Goal: Information Seeking & Learning: Check status

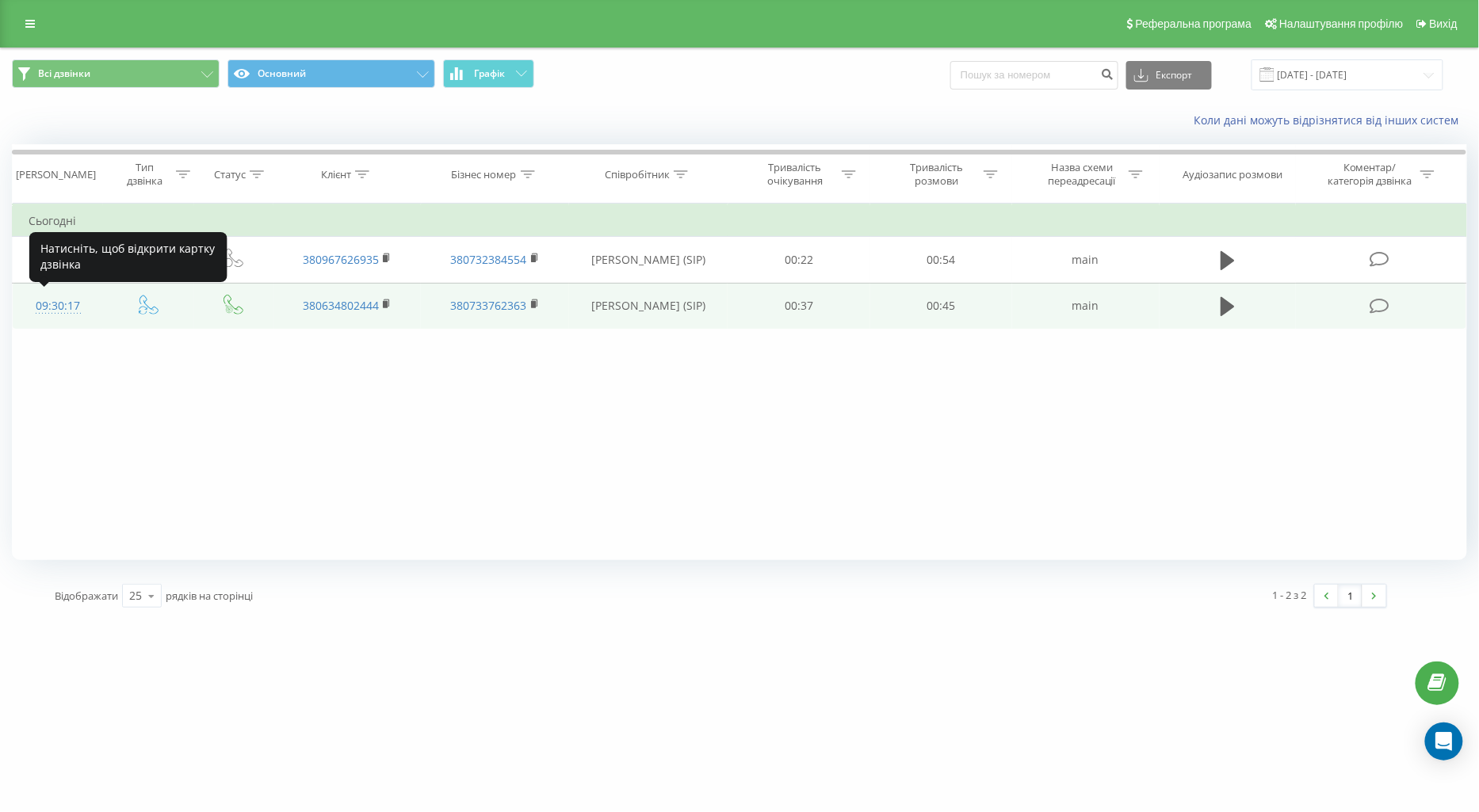
click at [37, 305] on div "09:30:17" at bounding box center [57, 306] width 59 height 31
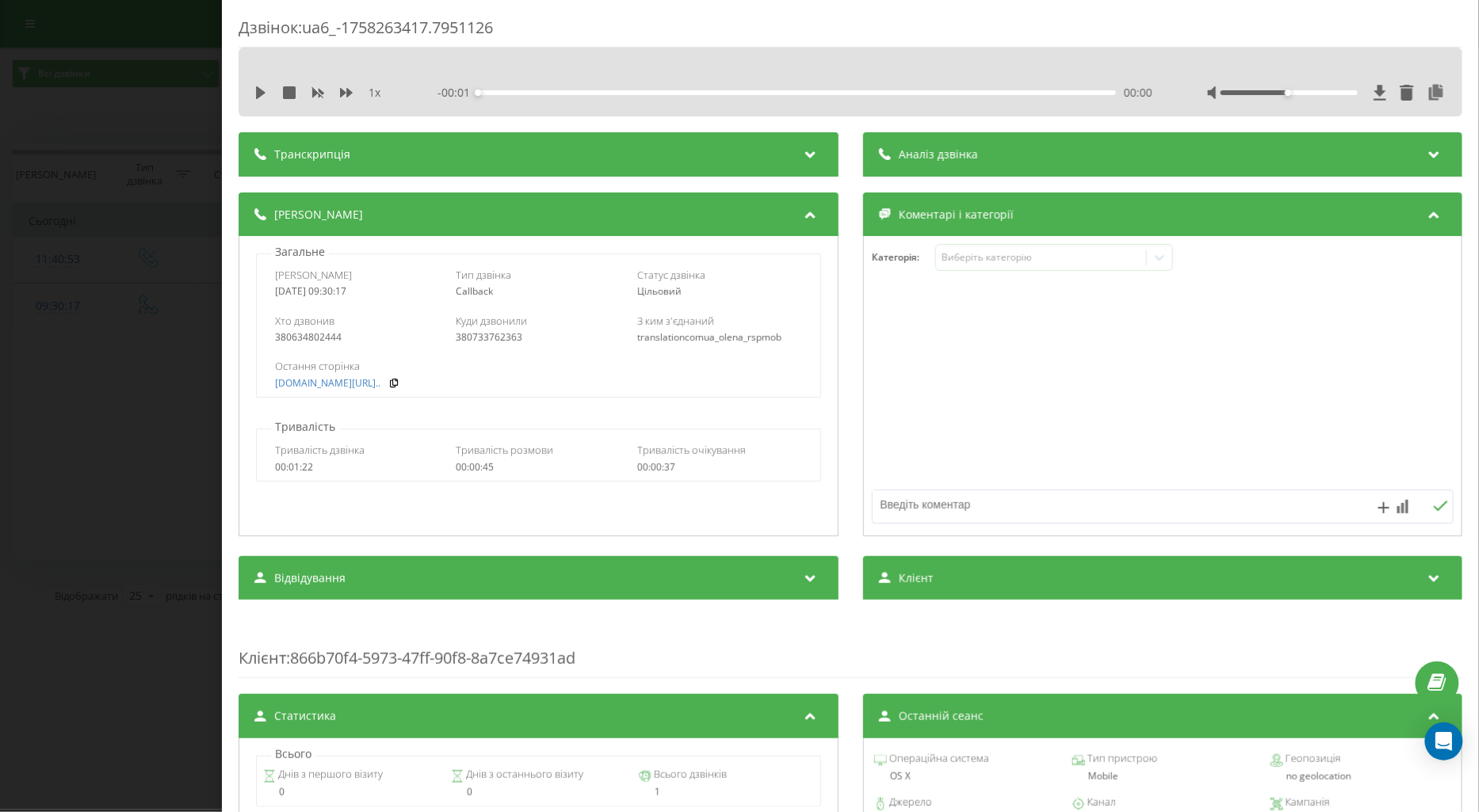
click at [101, 453] on div "Дзвінок : ua6_-1758263417.7951126 1 x - 00:01 00:00 00:00 Транскрипція Для AI-а…" at bounding box center [740, 406] width 1479 height 812
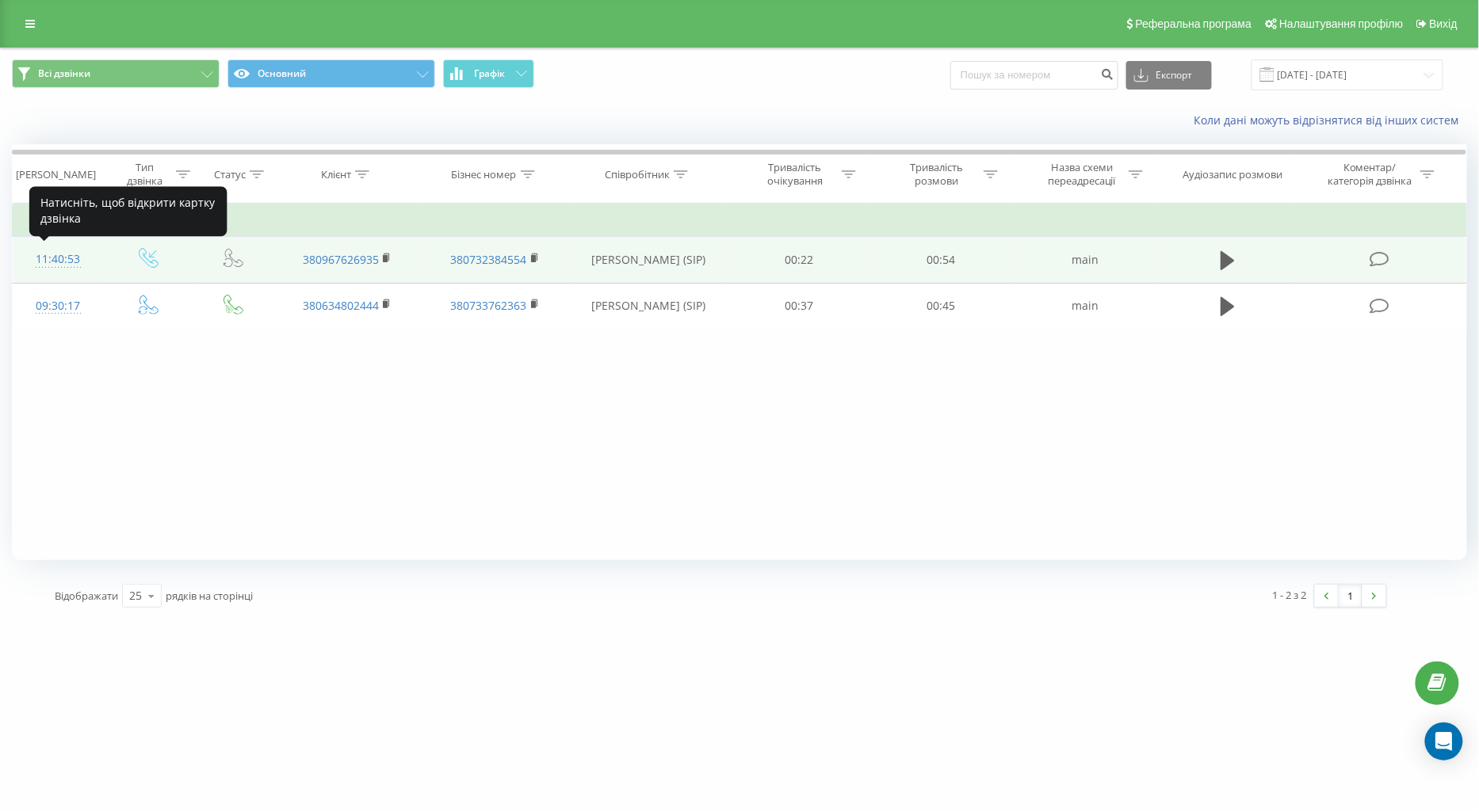
click at [60, 249] on div "11:40:53" at bounding box center [57, 259] width 59 height 31
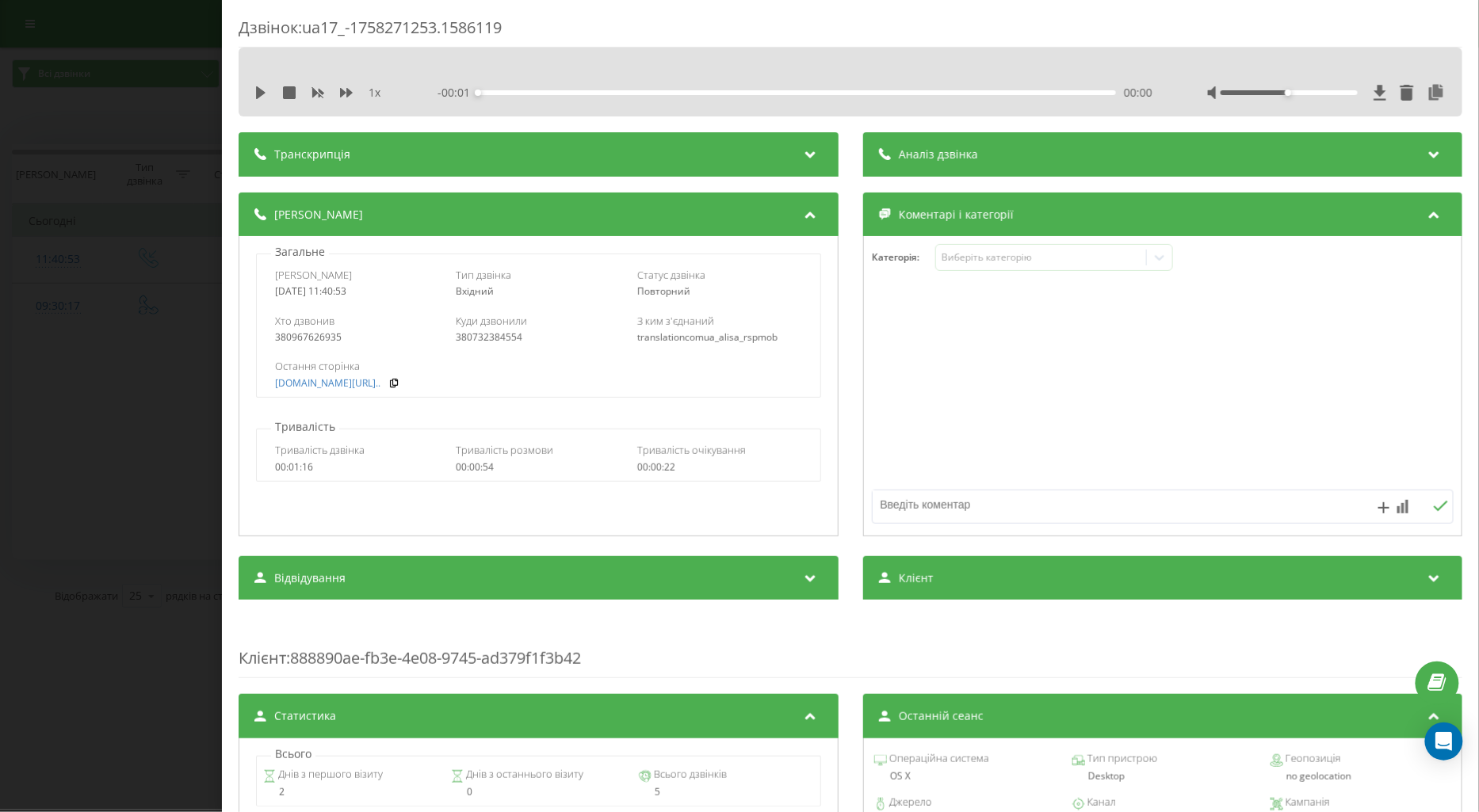
click at [141, 403] on div "Дзвінок : ua17_-1758271253.1586119 1 x - 00:01 00:00 00:00 Транскрипція Для AI-…" at bounding box center [740, 406] width 1479 height 812
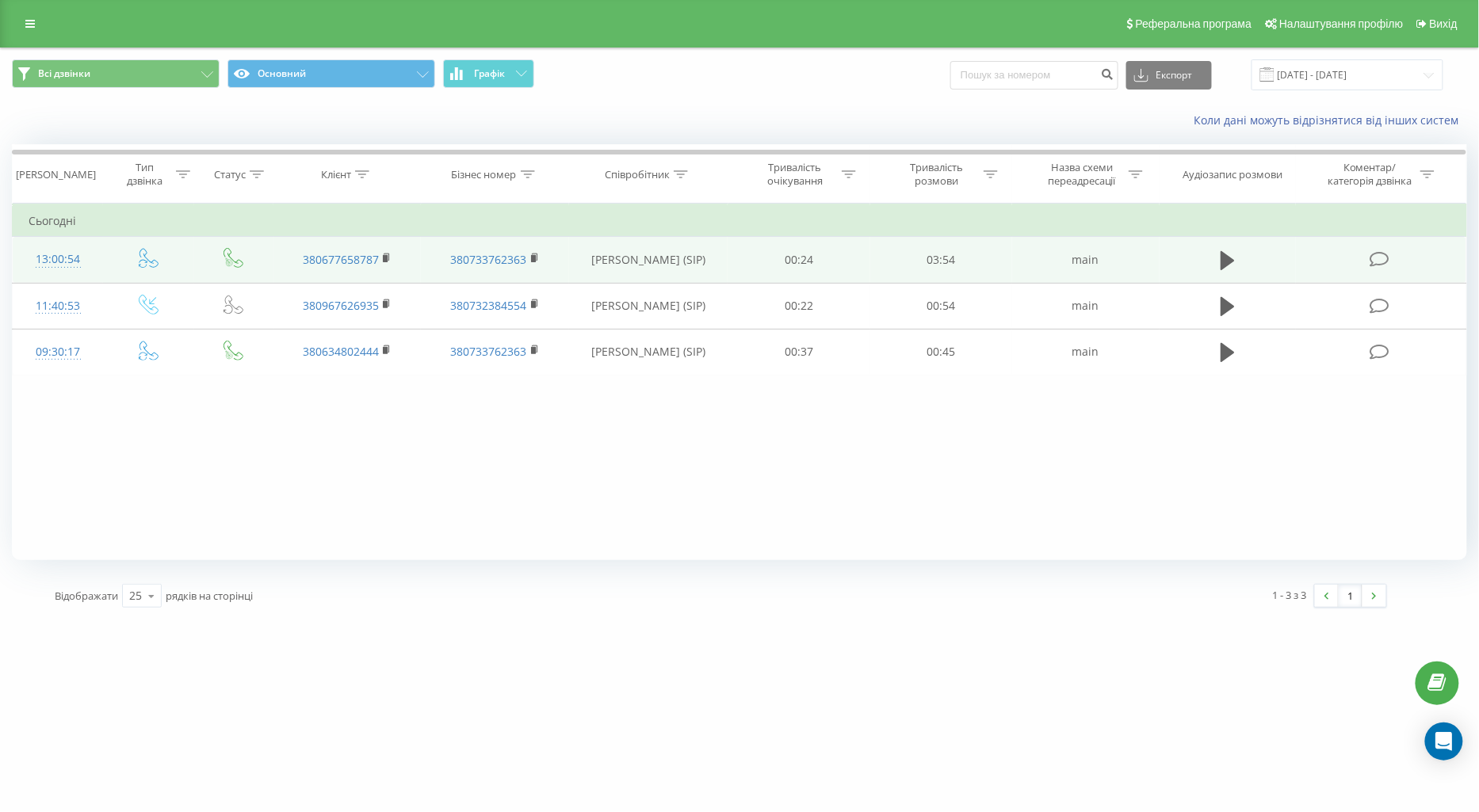
click at [59, 267] on div at bounding box center [57, 267] width 59 height 1
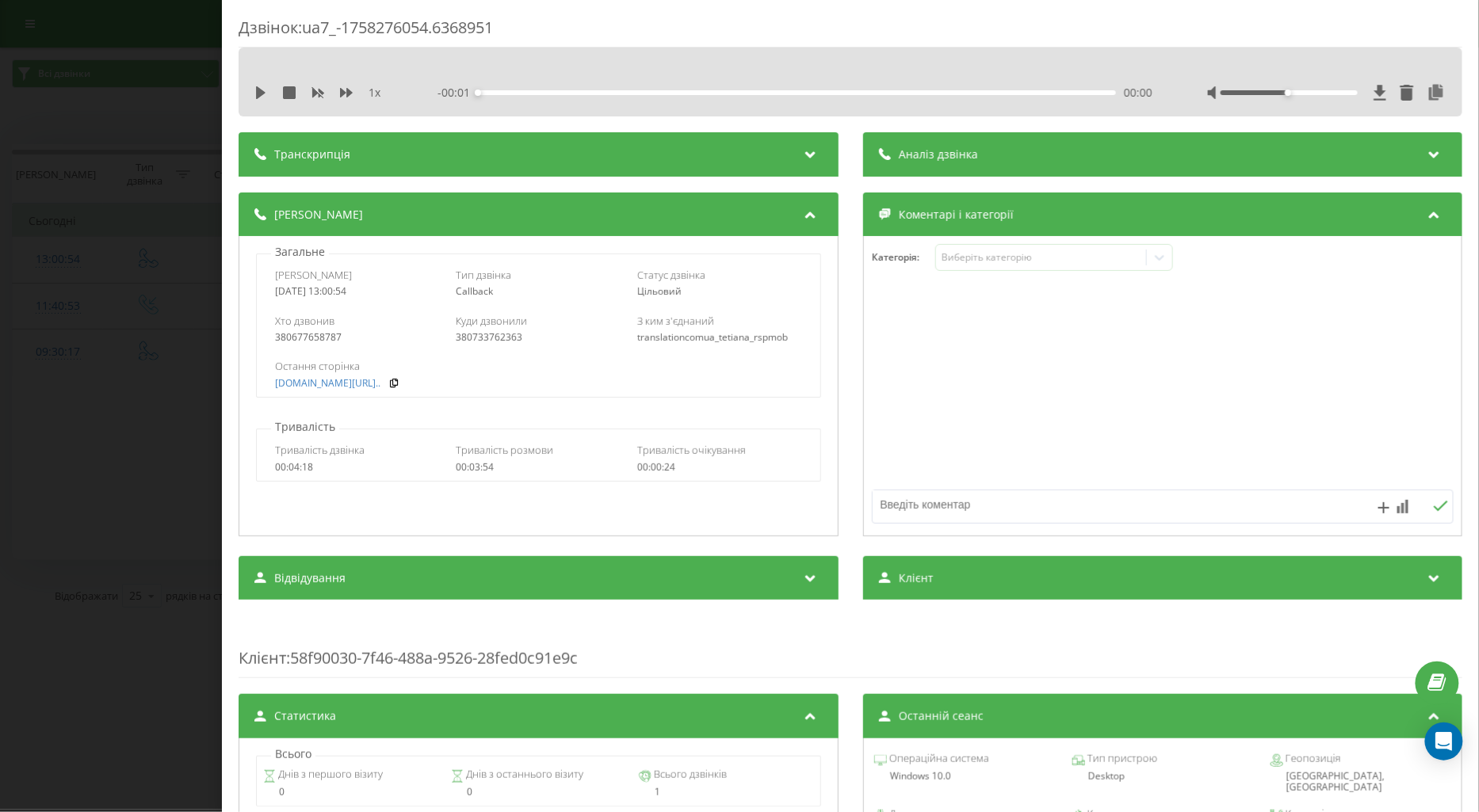
click at [100, 476] on div "Дзвінок : ua7_-1758276054.6368951 1 x - 00:01 00:00 00:00 Транскрипція Для AI-а…" at bounding box center [740, 406] width 1479 height 812
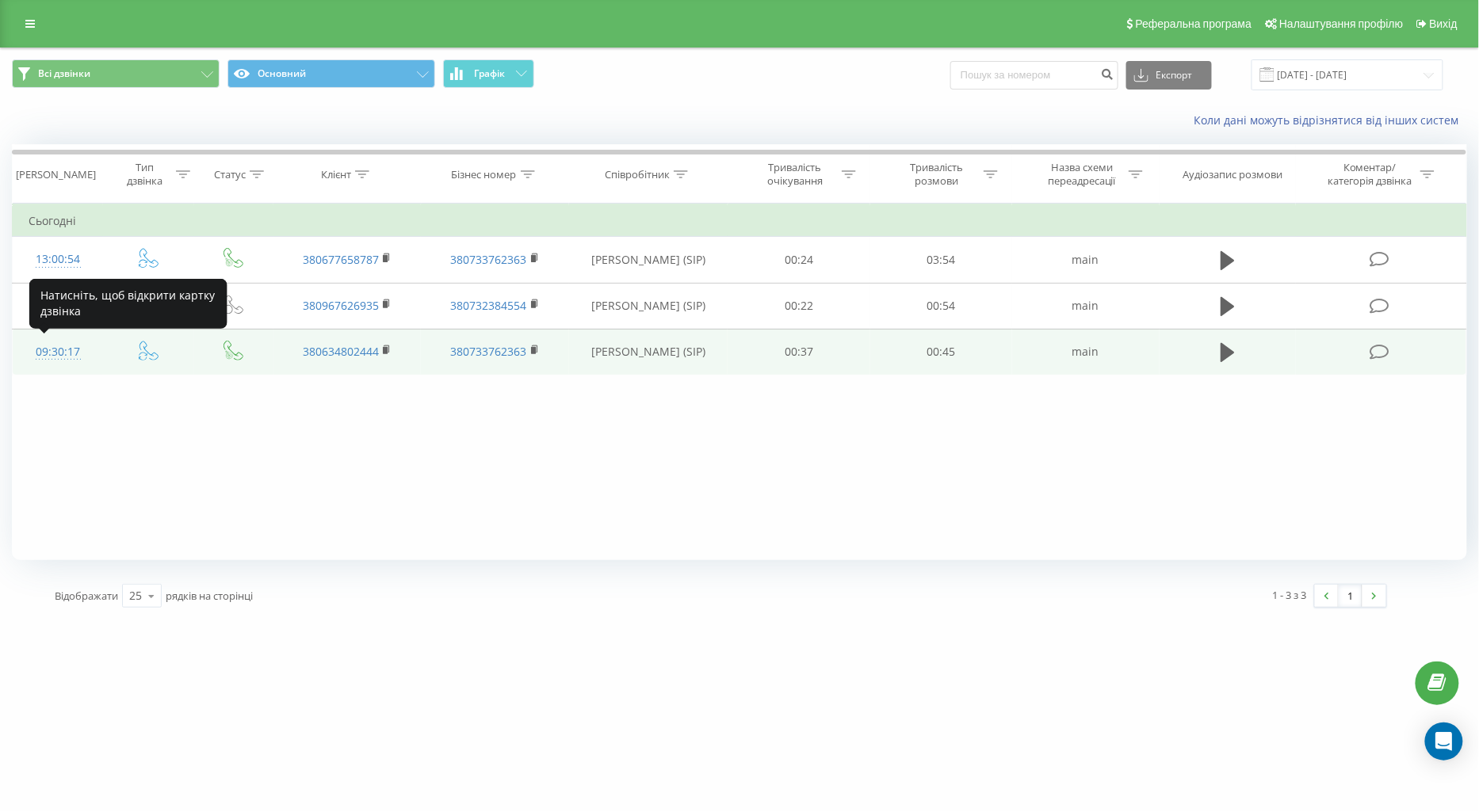
click at [59, 353] on div "09:30:17" at bounding box center [57, 353] width 59 height 31
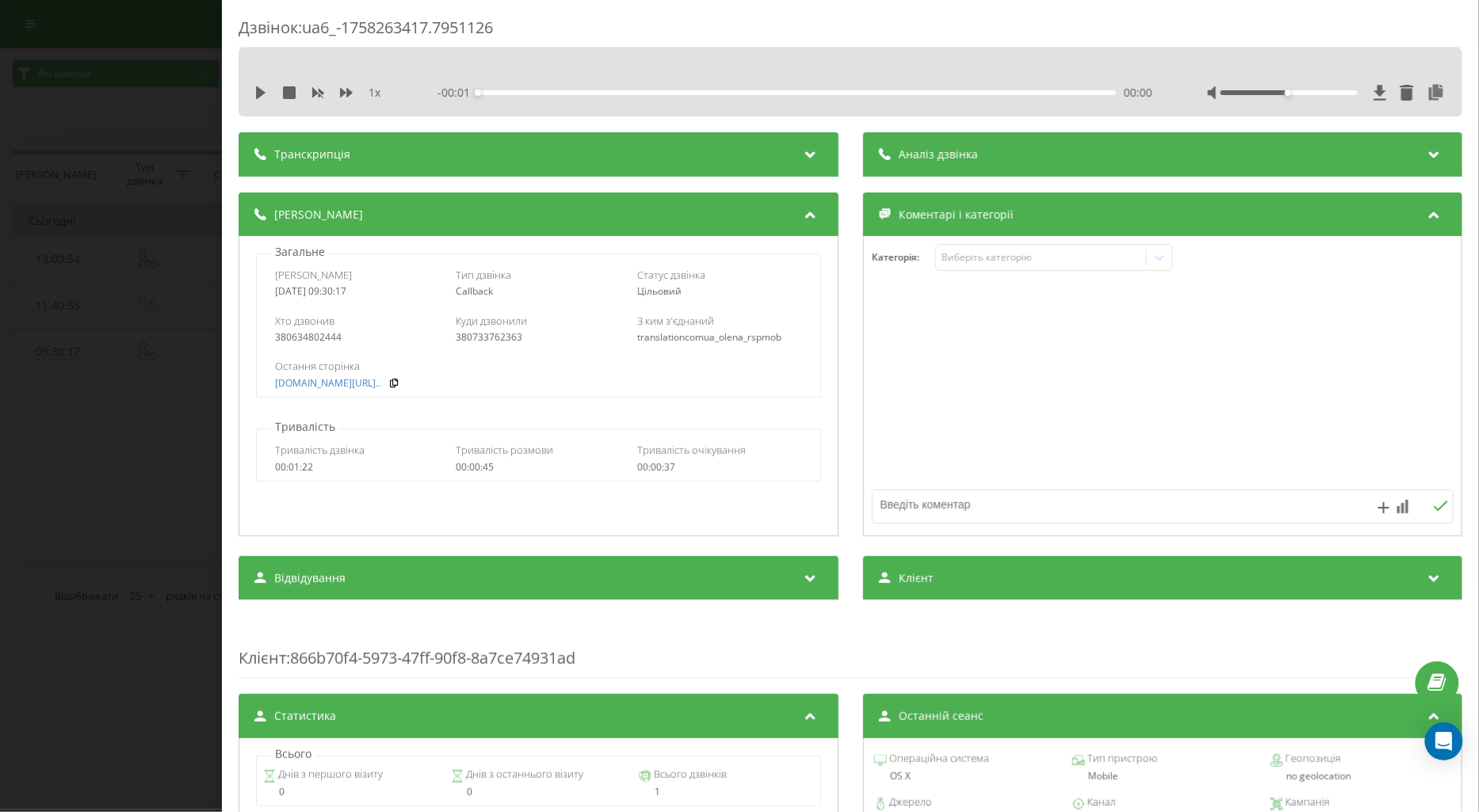
click at [77, 498] on div "Дзвінок : ua6_-1758263417.7951126 1 x - 00:01 00:00 00:00 Транскрипція Для AI-а…" at bounding box center [740, 406] width 1479 height 812
